Goal: Task Accomplishment & Management: Manage account settings

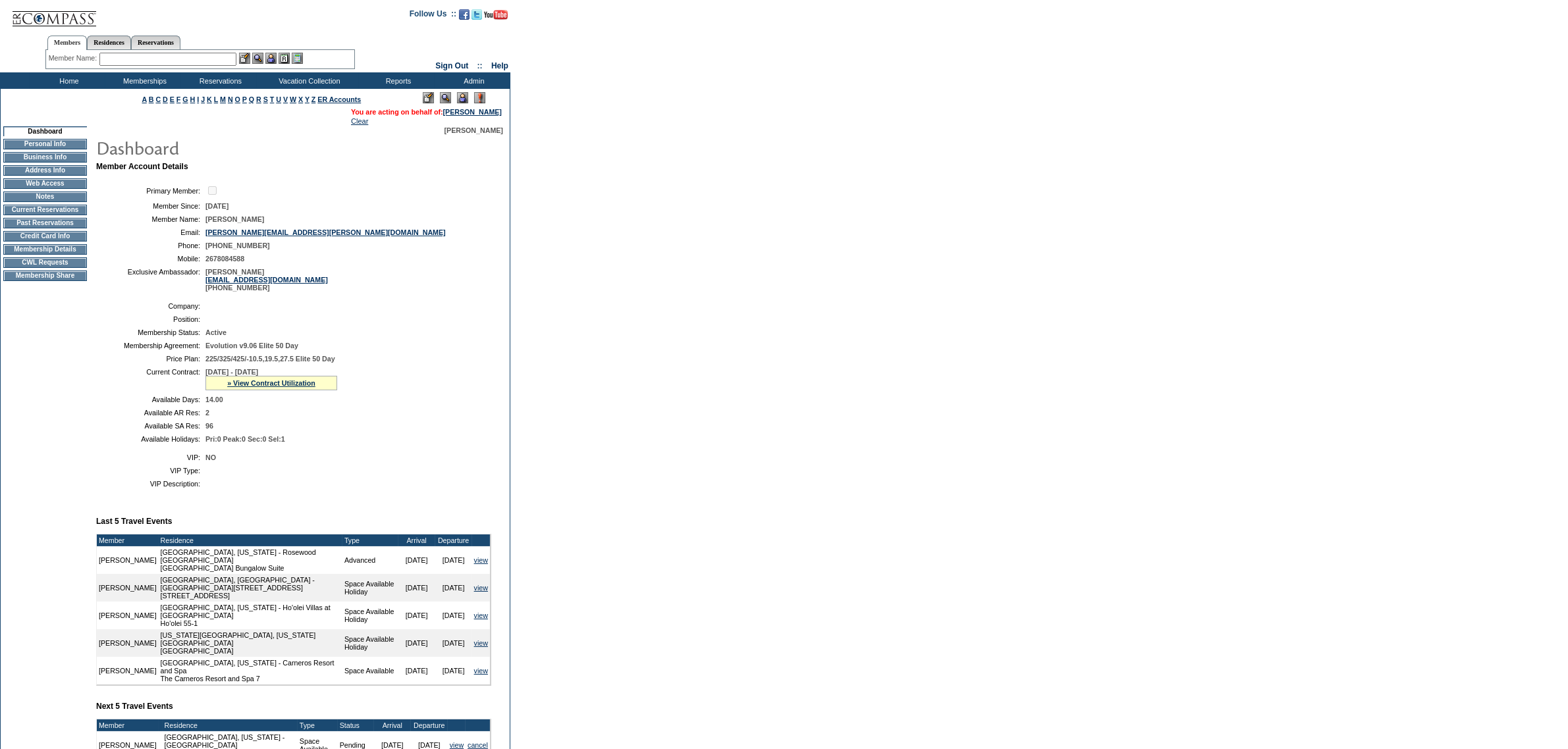
click at [338, 292] on td "[PERSON_NAME] [PERSON_NAME][EMAIL_ADDRESS][DOMAIN_NAME] [PHONE_NUMBER]" at bounding box center [346, 280] width 281 height 23
drag, startPoint x: 353, startPoint y: 237, endPoint x: 206, endPoint y: 236, distance: 147.0
click at [206, 236] on td "[PERSON_NAME][EMAIL_ADDRESS][PERSON_NAME][DOMAIN_NAME]" at bounding box center [346, 232] width 281 height 8
copy link "[PERSON_NAME][EMAIL_ADDRESS][PERSON_NAME][DOMAIN_NAME]"
click at [153, 61] on input "text" at bounding box center [168, 59] width 137 height 13
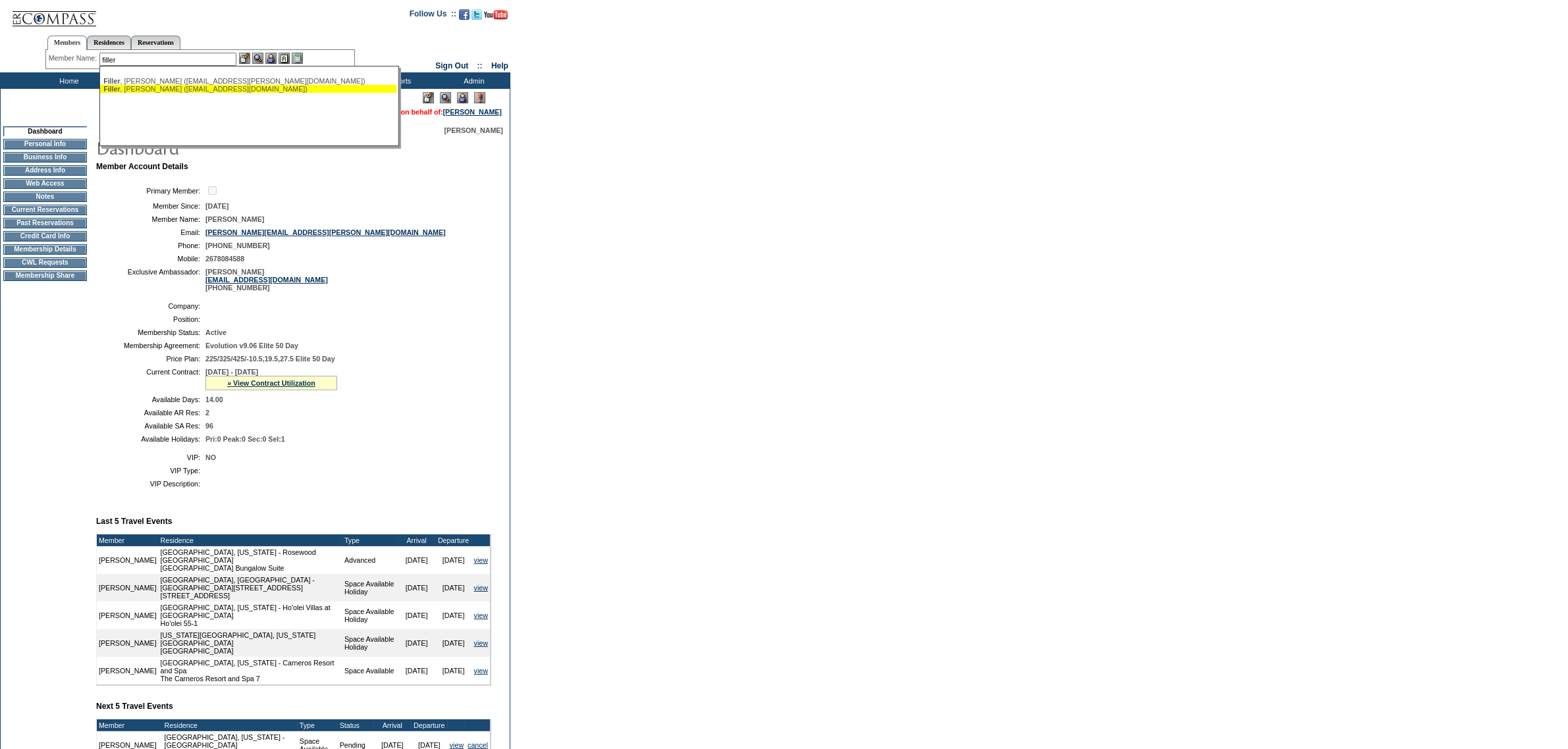
click at [180, 88] on div "[PERSON_NAME] ([EMAIL_ADDRESS][DOMAIN_NAME])" at bounding box center [248, 89] width 290 height 8
type input "[PERSON_NAME] ([EMAIL_ADDRESS][DOMAIN_NAME])"
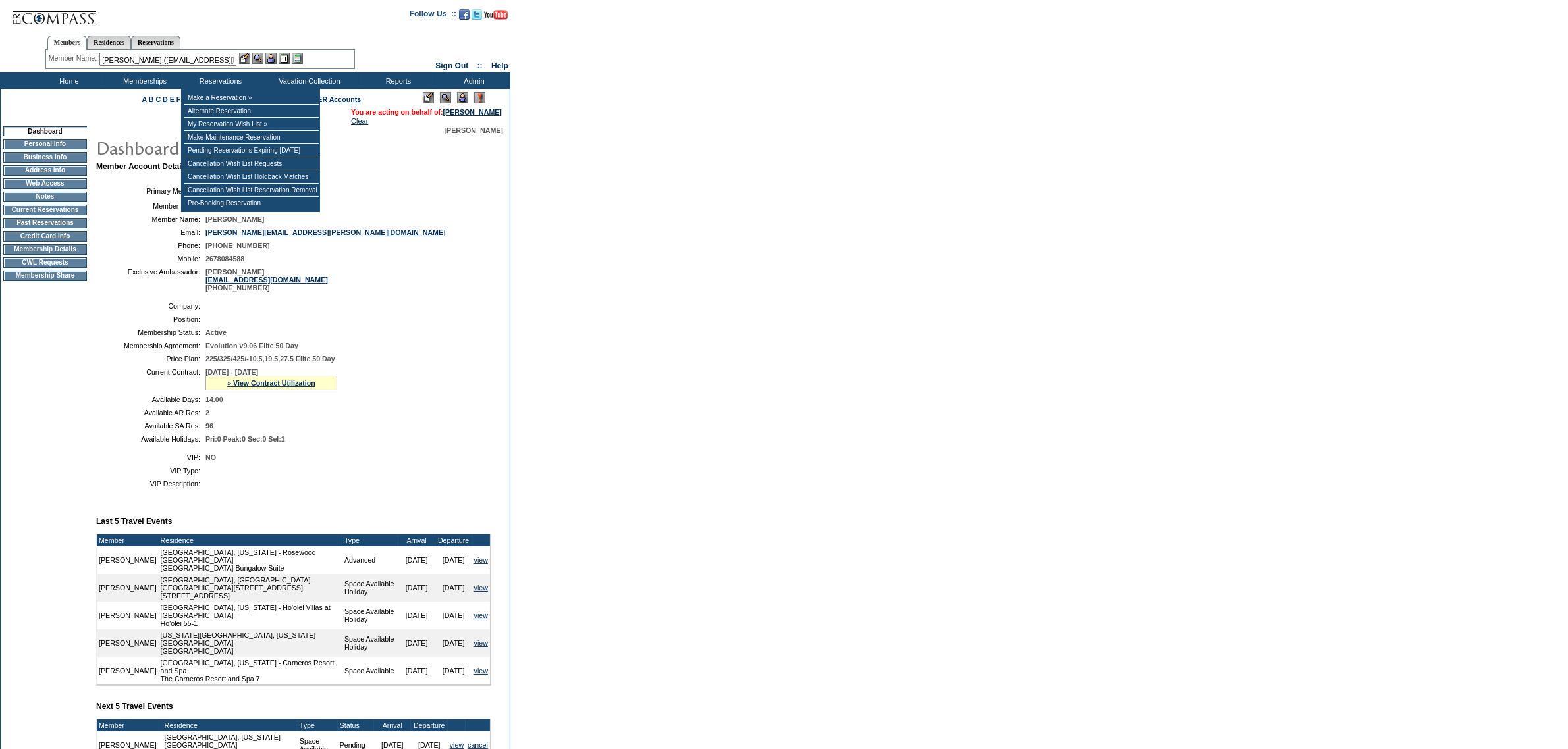
click at [271, 59] on img at bounding box center [270, 58] width 11 height 11
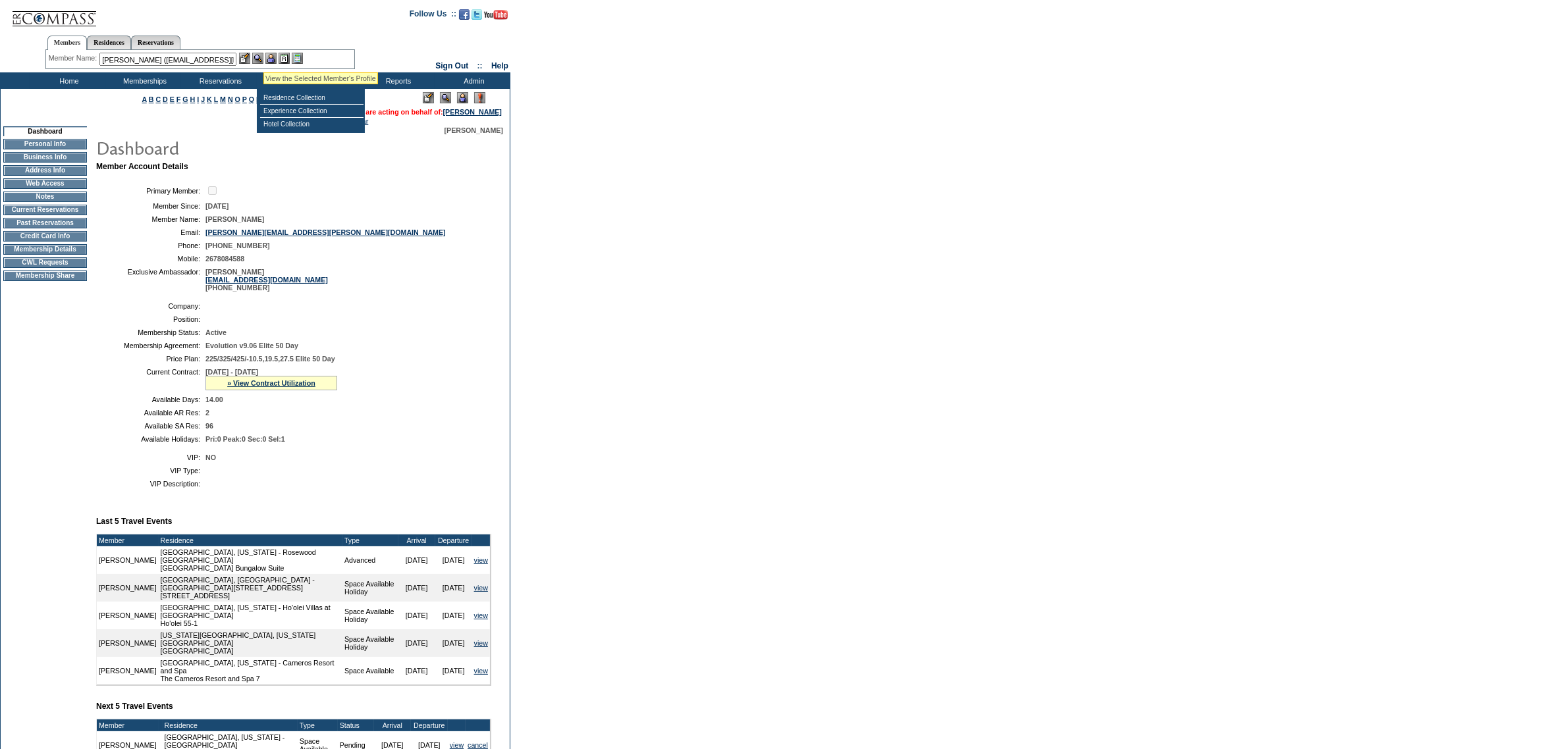
click at [262, 56] on img at bounding box center [258, 58] width 11 height 11
